Goal: Check status

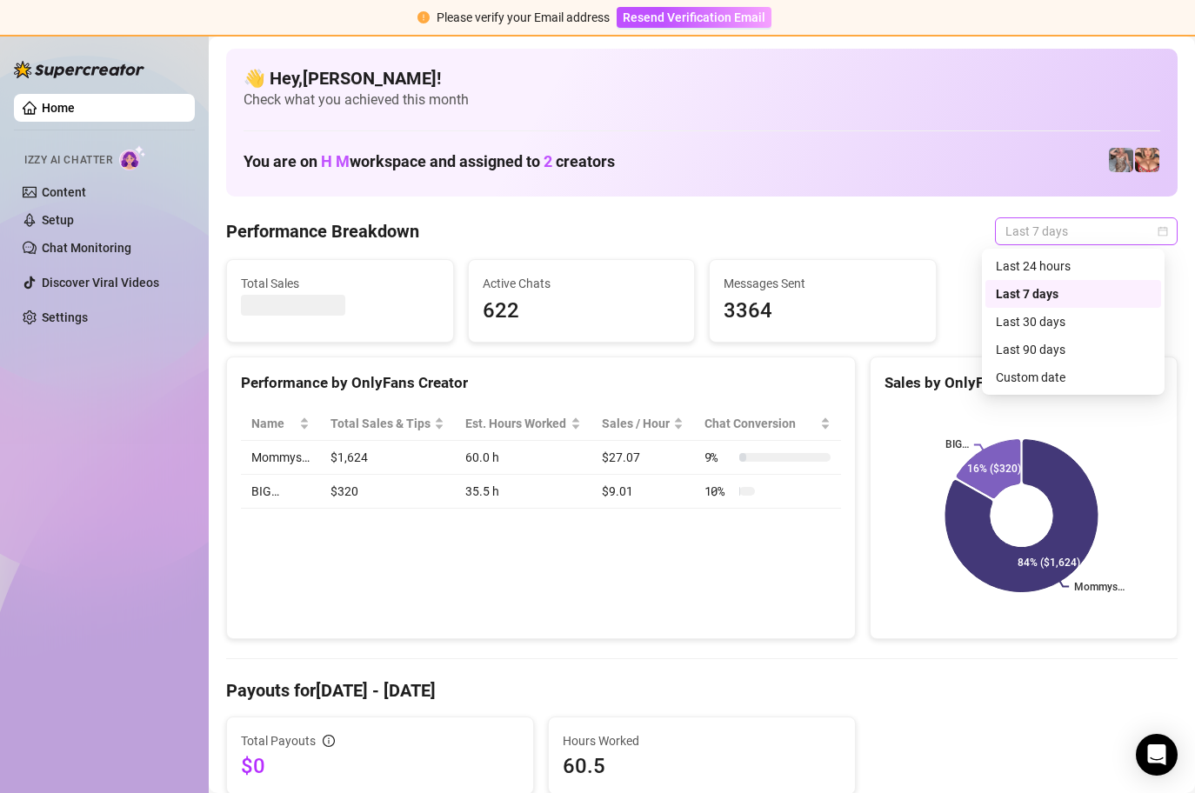
click at [1155, 231] on div "Last 7 days" at bounding box center [1086, 231] width 183 height 28
click at [1064, 373] on div "Custom date" at bounding box center [1072, 377] width 155 height 19
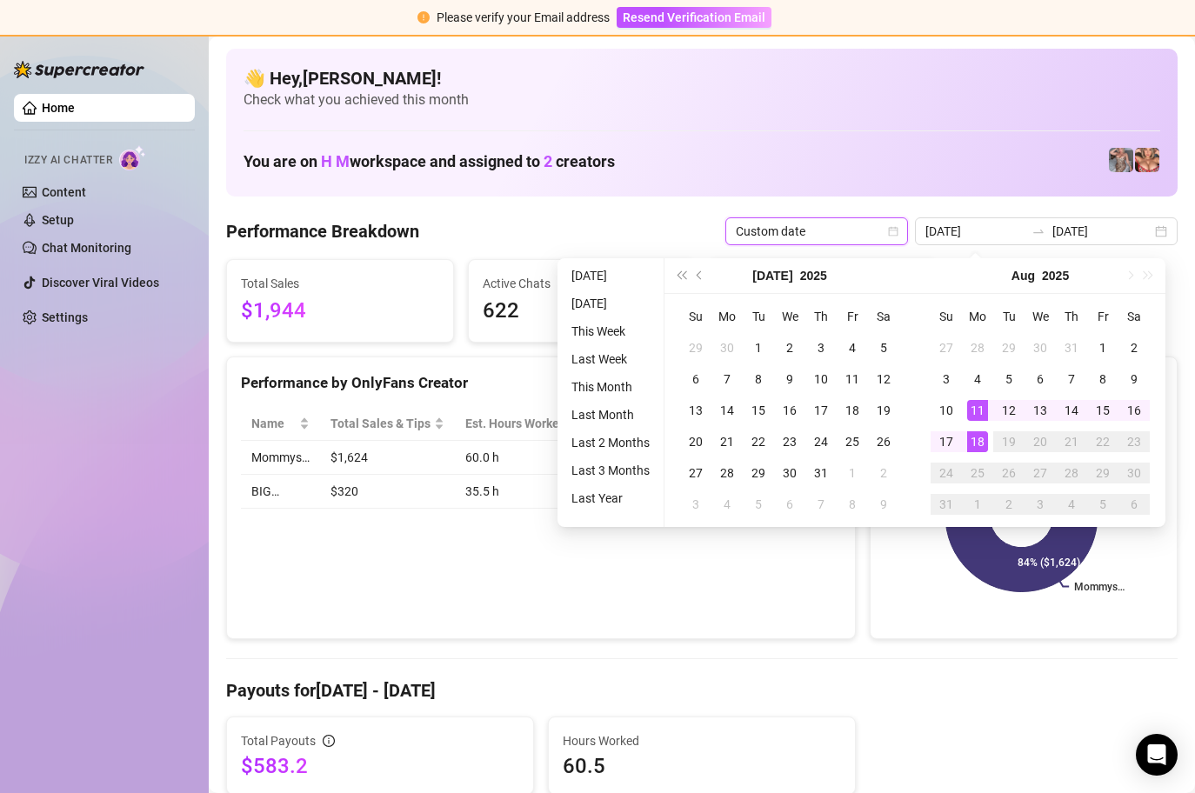
type input "[DATE]"
click at [976, 440] on div "18" at bounding box center [977, 441] width 21 height 21
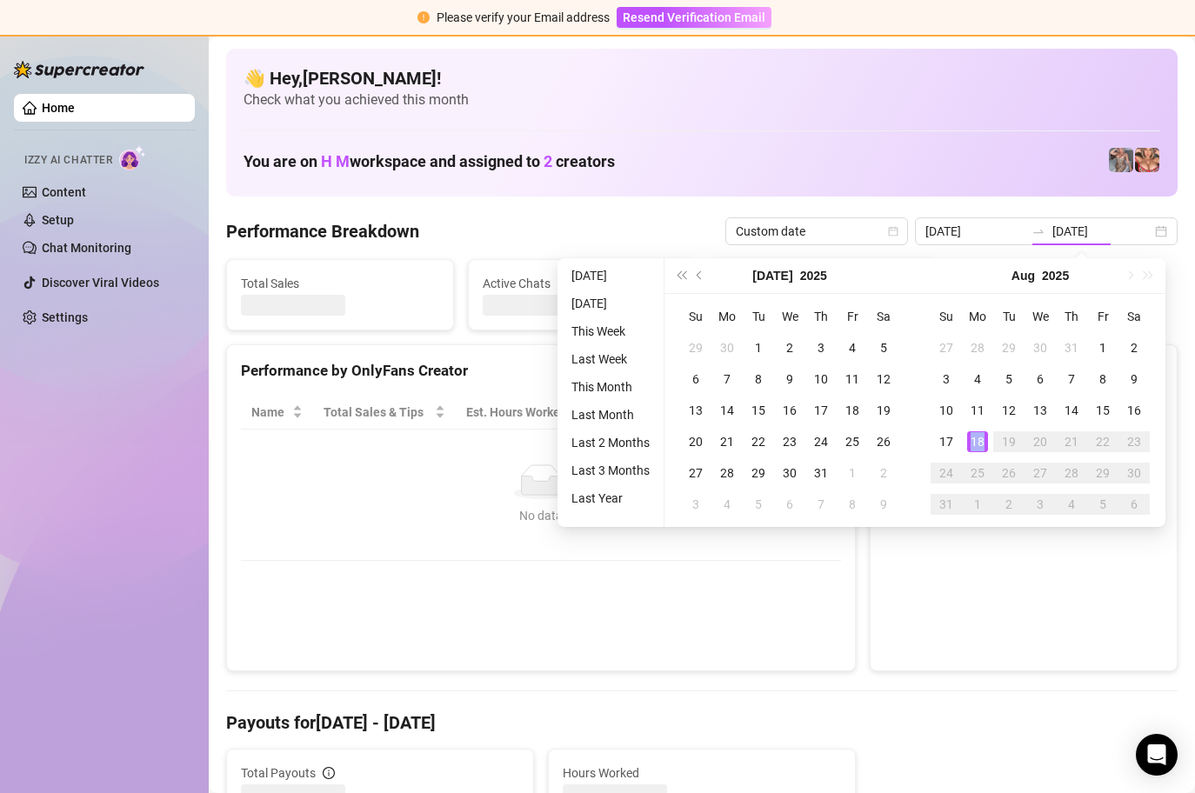
type input "[DATE]"
